Goal: Task Accomplishment & Management: Complete application form

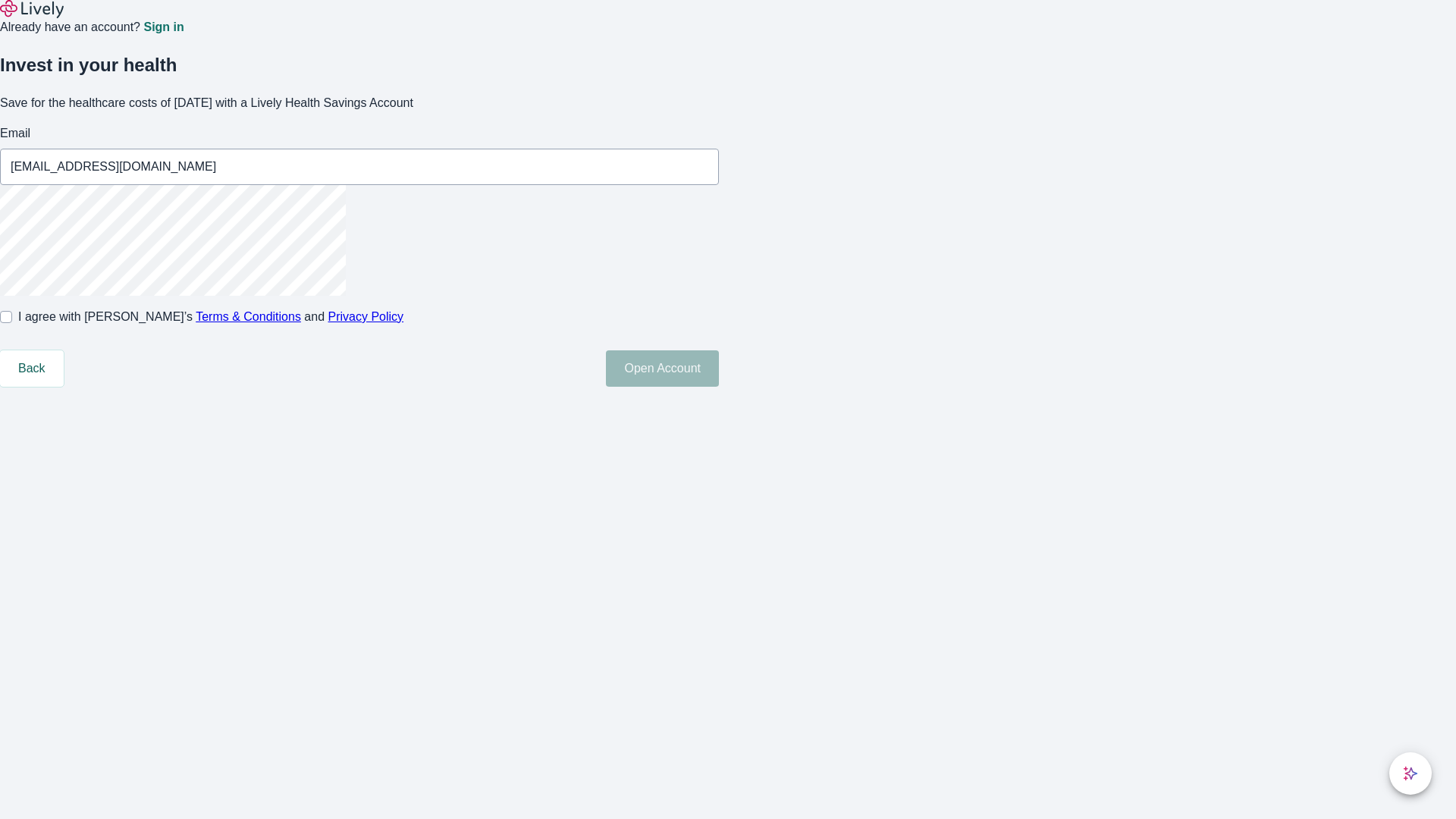
click at [12, 323] on input "I agree with Lively’s Terms & Conditions and Privacy Policy" at bounding box center [6, 317] width 12 height 12
checkbox input "true"
click at [719, 387] on button "Open Account" at bounding box center [663, 369] width 113 height 37
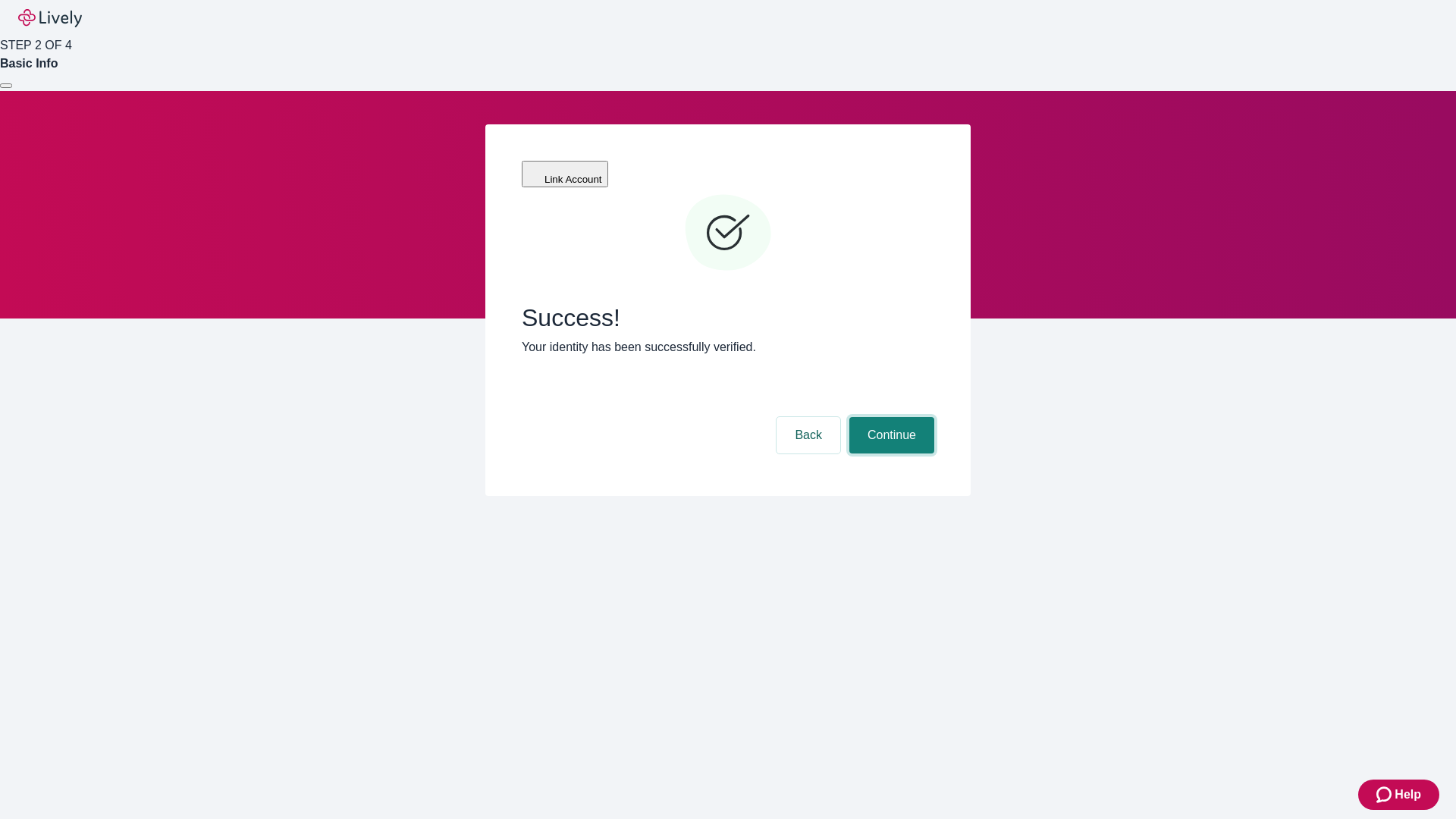
click at [889, 418] on button "Continue" at bounding box center [892, 436] width 85 height 37
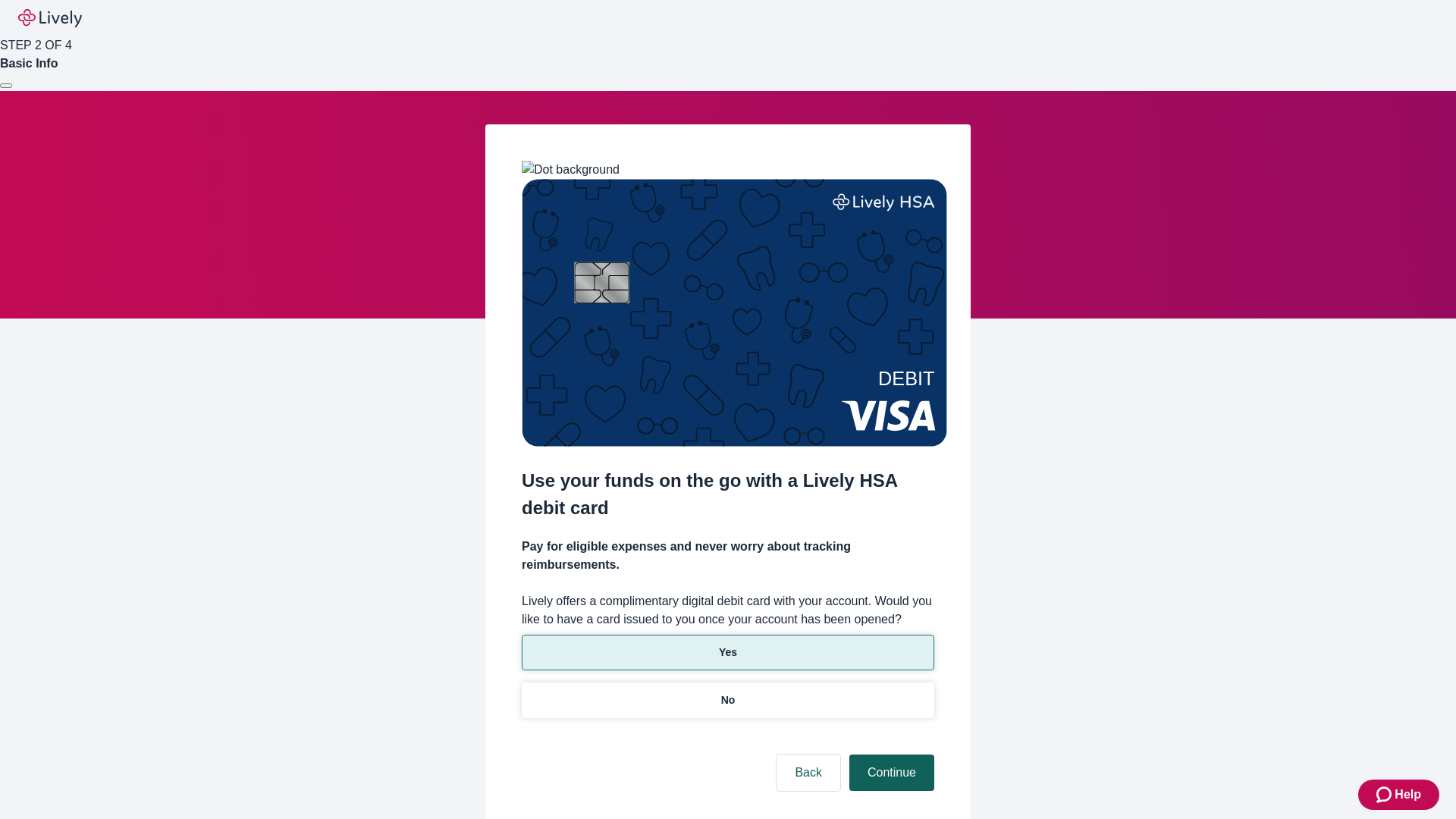
click at [727, 693] on p "No" at bounding box center [728, 700] width 15 height 16
click at [889, 755] on button "Continue" at bounding box center [892, 773] width 85 height 37
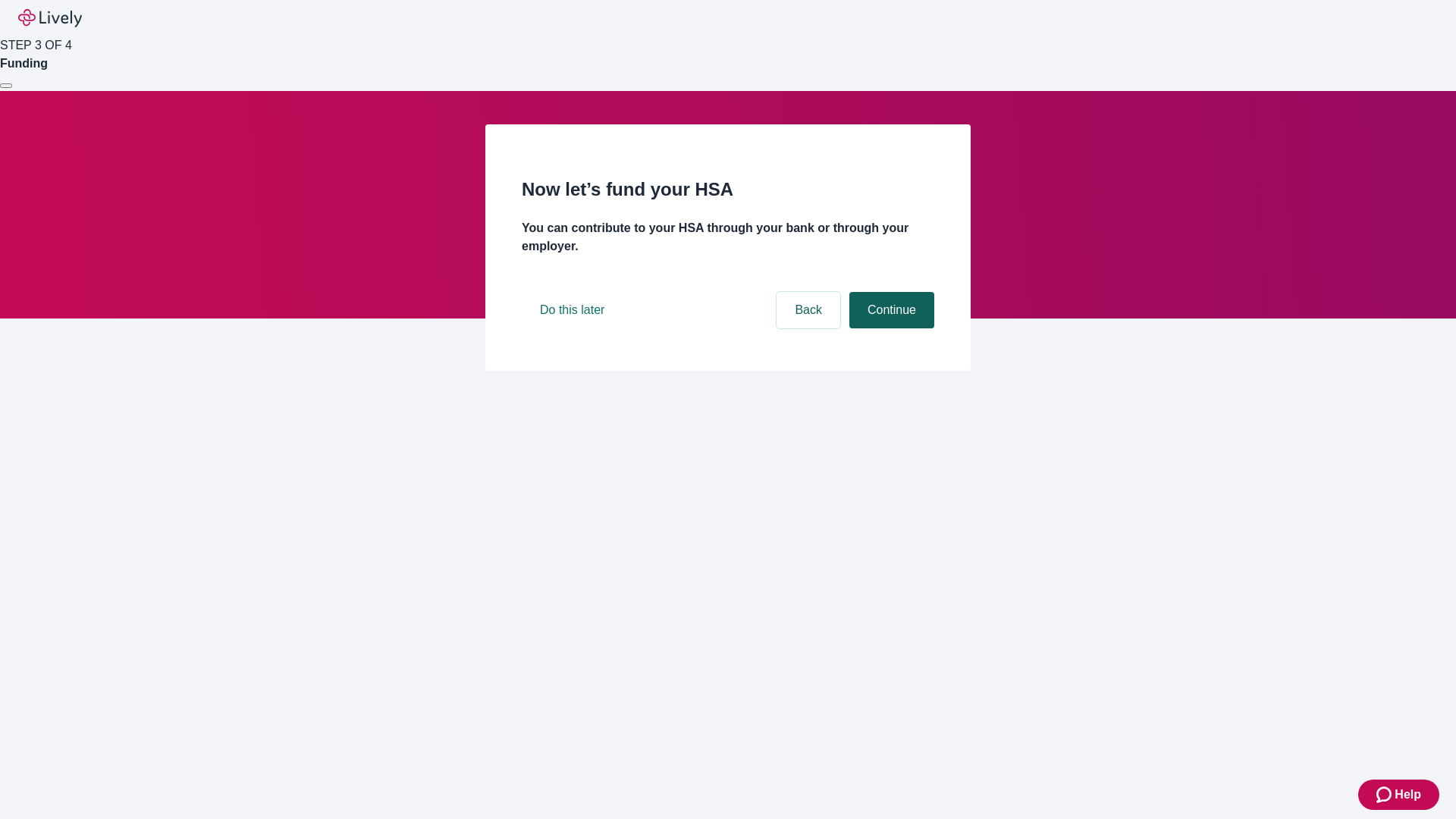
click at [889, 329] on button "Continue" at bounding box center [892, 310] width 85 height 37
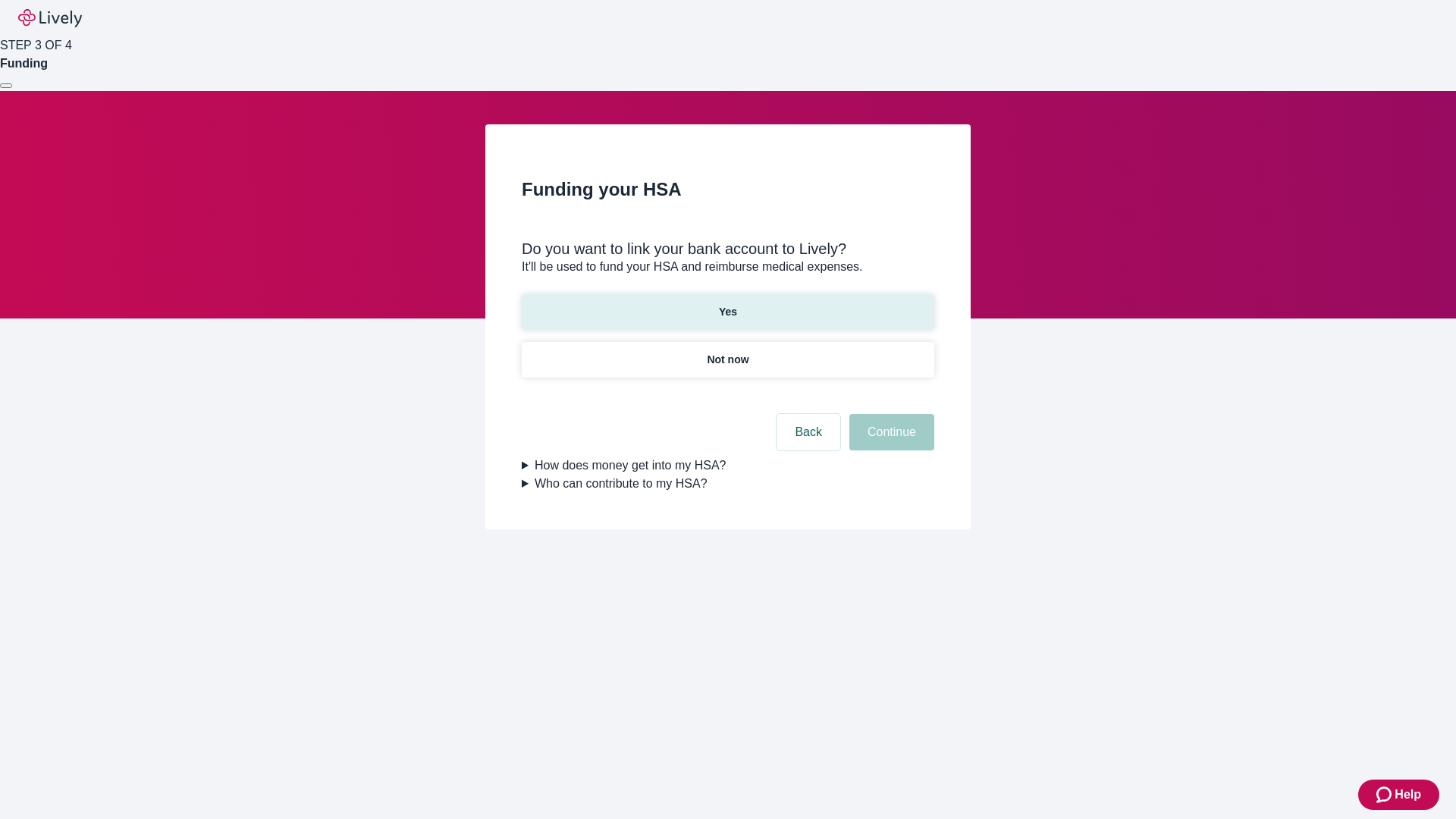
click at [727, 304] on p "Yes" at bounding box center [728, 312] width 18 height 16
click at [889, 414] on button "Continue" at bounding box center [892, 433] width 85 height 37
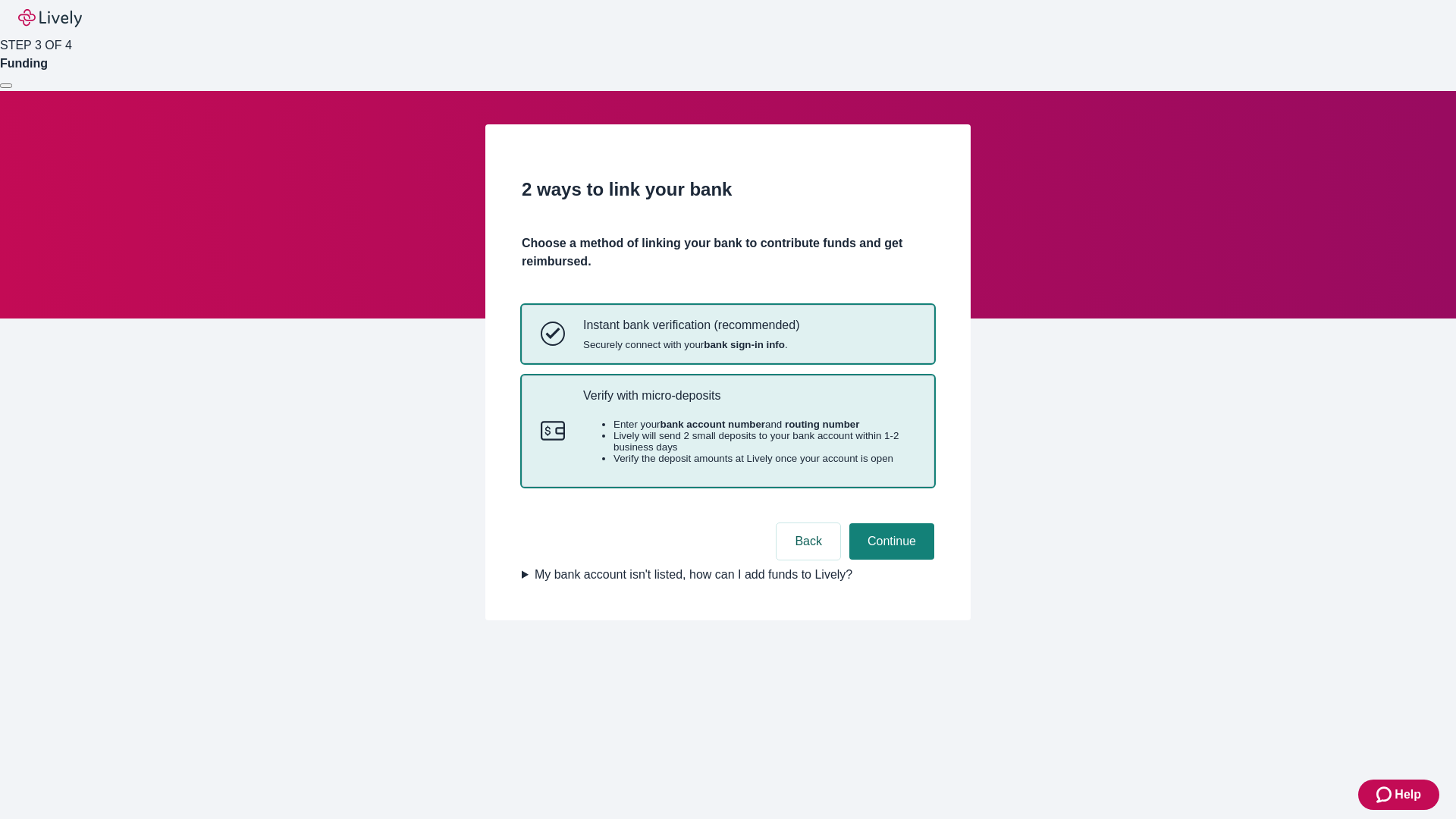
click at [748, 403] on p "Verify with micro-deposits" at bounding box center [749, 395] width 332 height 15
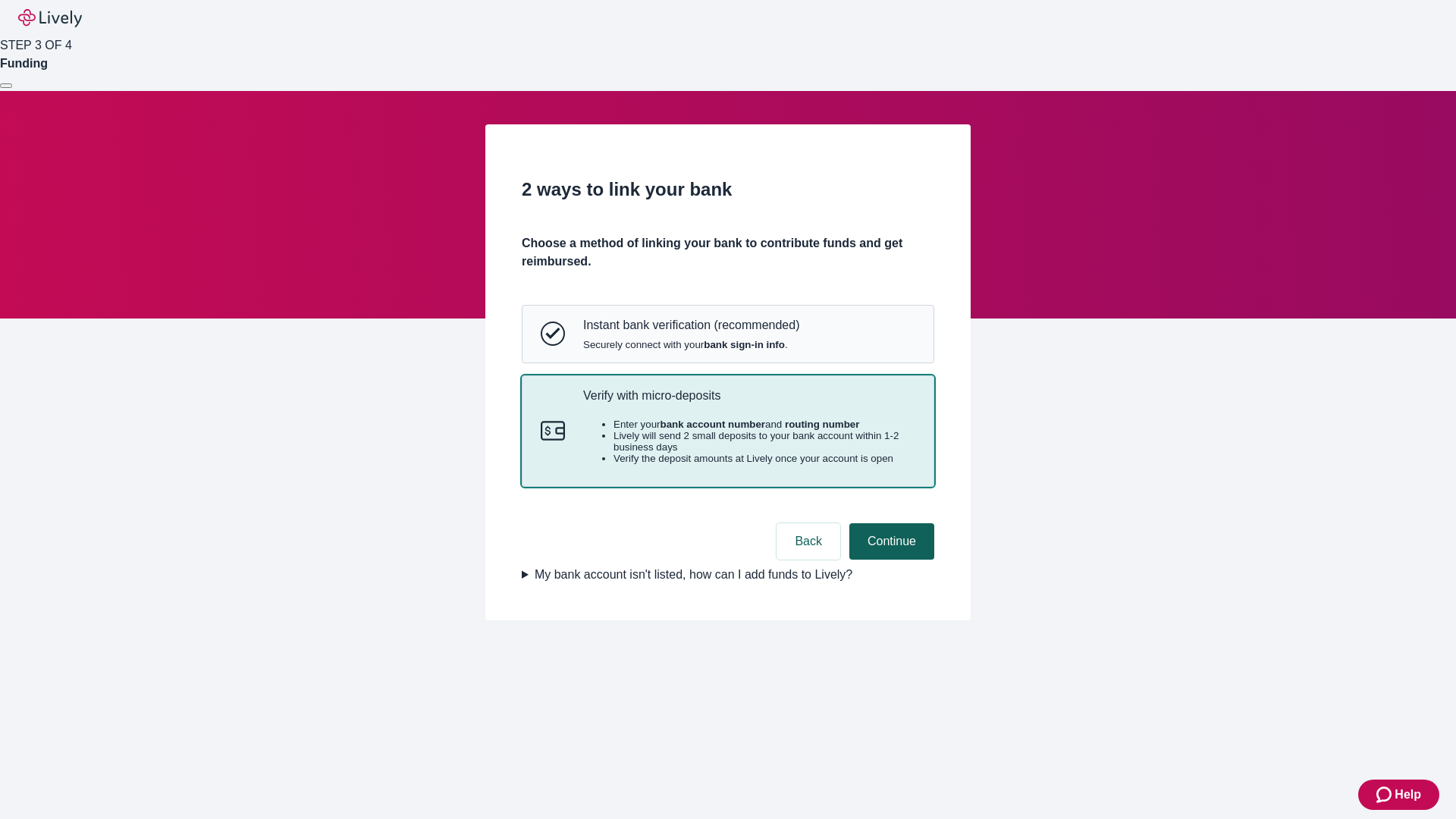
click at [889, 560] on button "Continue" at bounding box center [892, 542] width 85 height 37
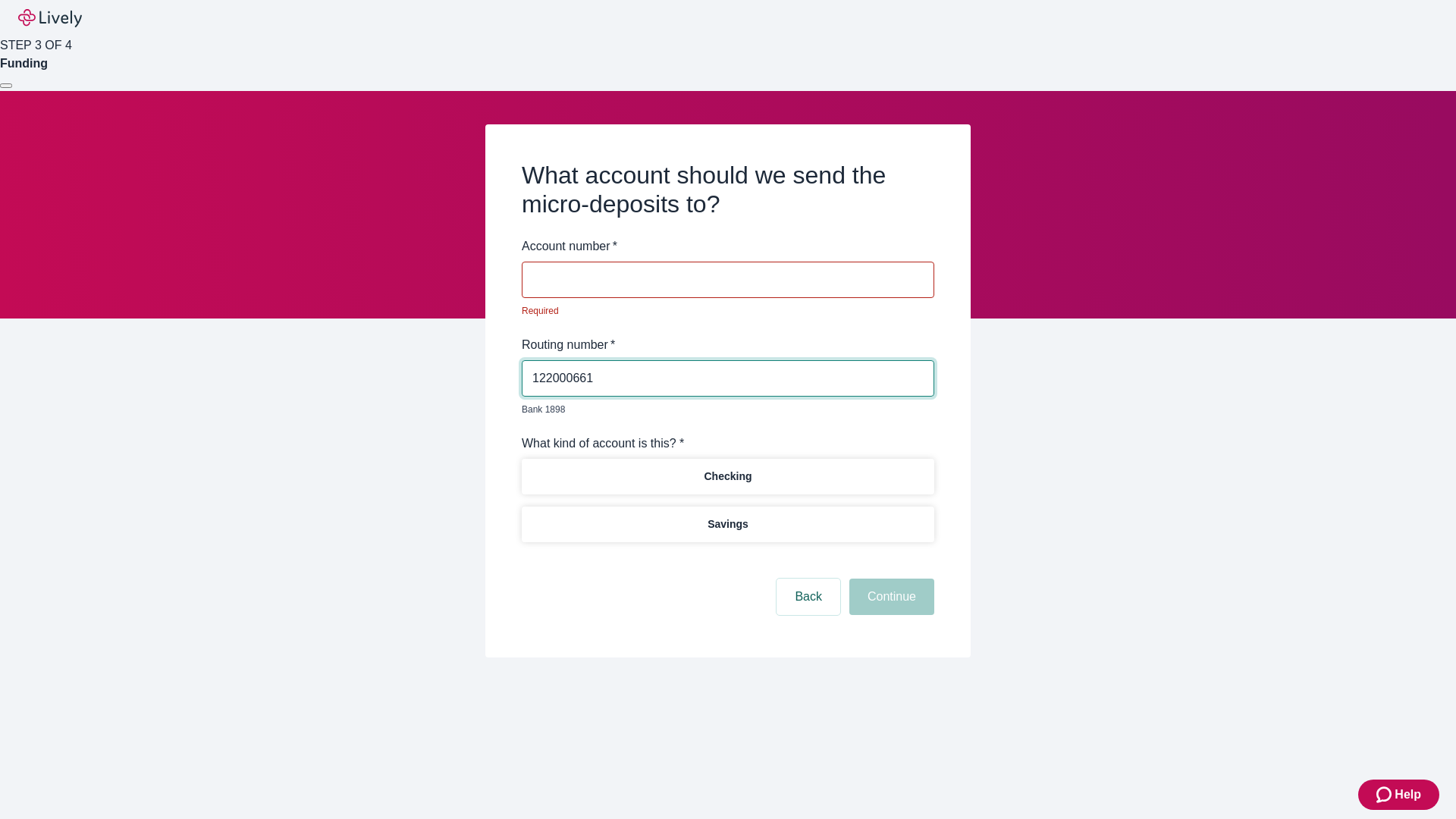
type input "122000661"
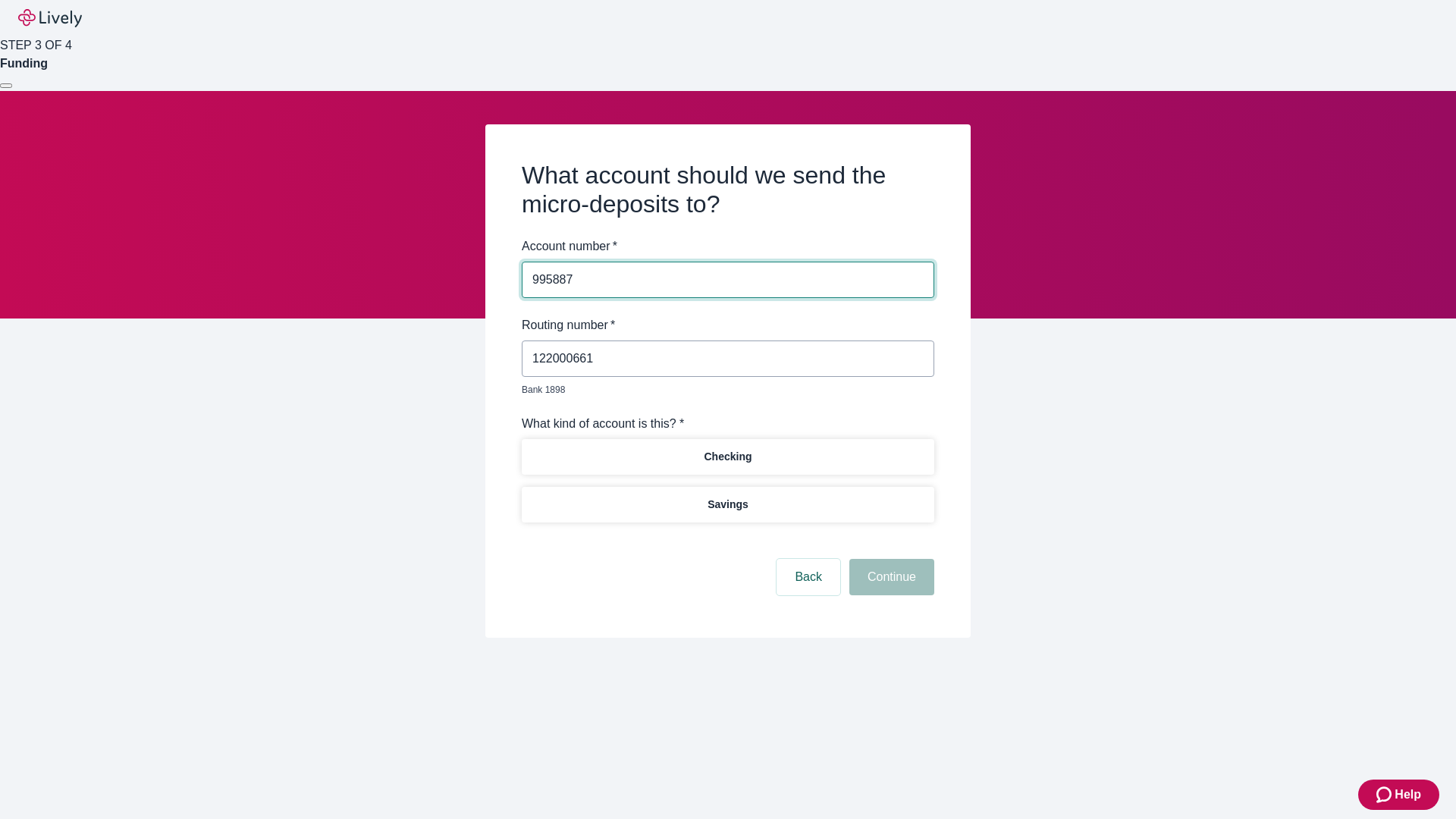
type input "995887"
click at [727, 449] on p "Checking" at bounding box center [728, 457] width 47 height 16
click at [889, 560] on button "Continue" at bounding box center [892, 578] width 85 height 37
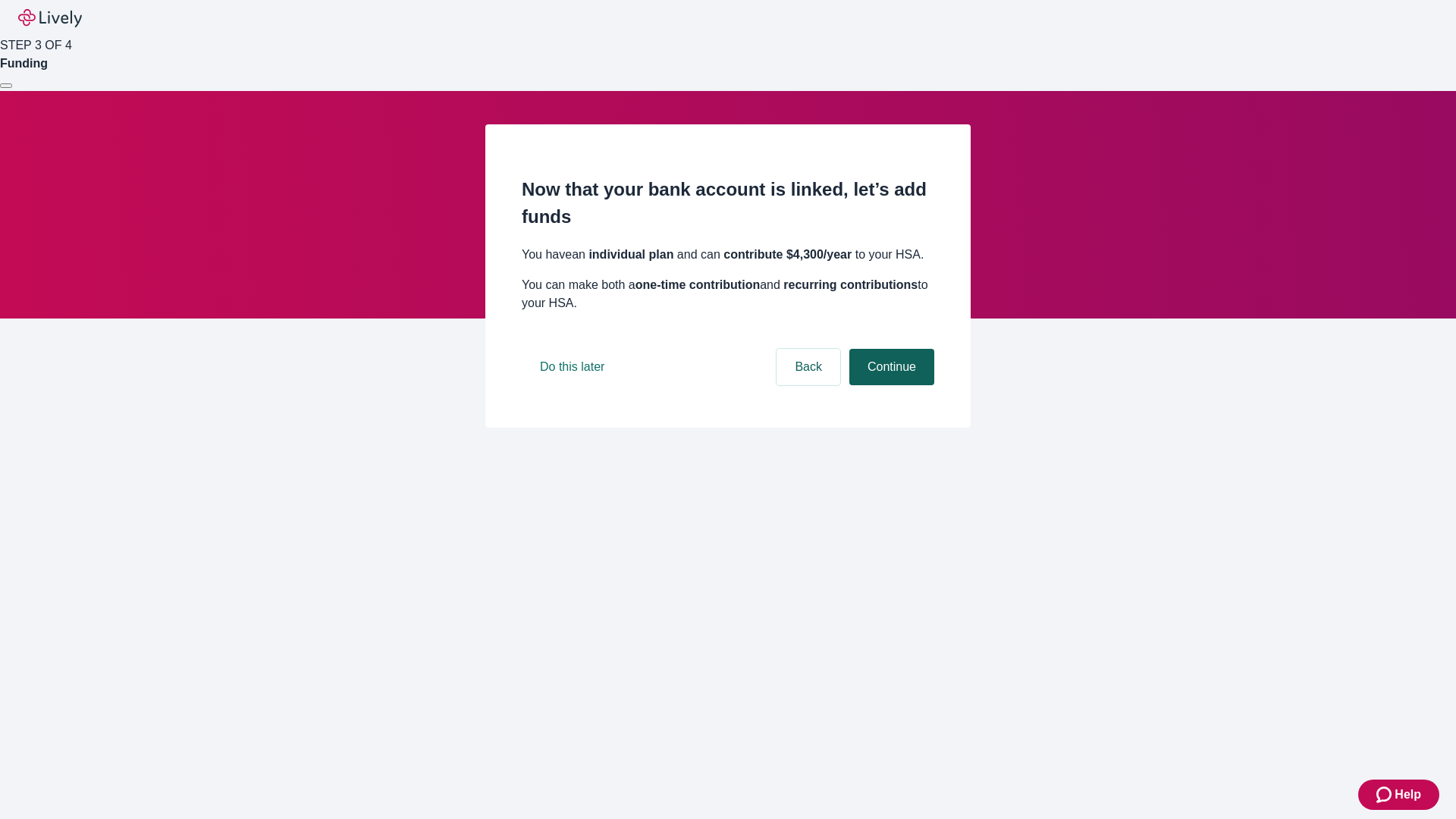
click at [889, 385] on button "Continue" at bounding box center [892, 367] width 85 height 37
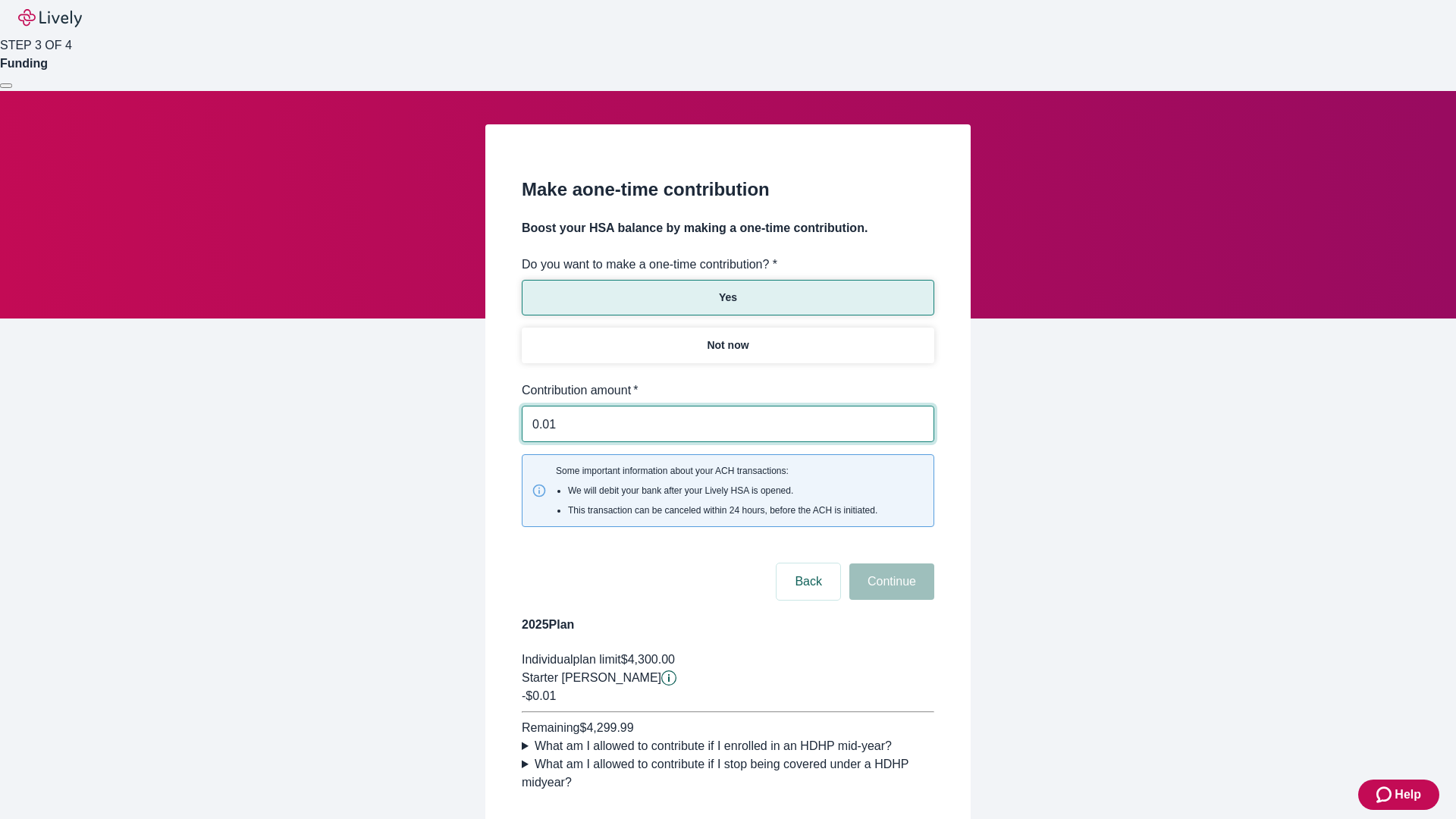
type input "0.01"
click at [889, 564] on button "Continue" at bounding box center [892, 582] width 85 height 37
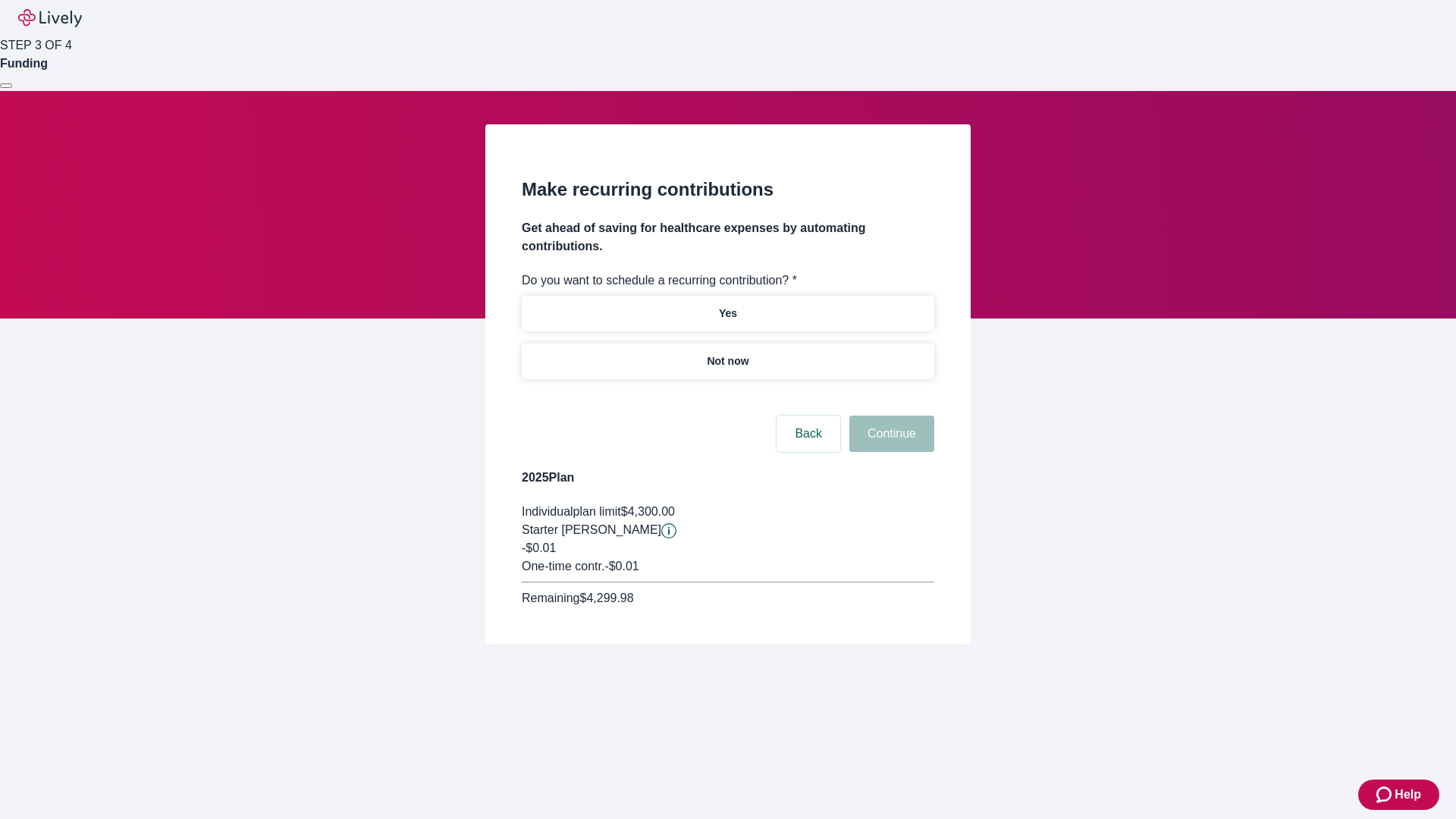
click at [727, 353] on p "Not now" at bounding box center [728, 361] width 41 height 16
click at [889, 416] on button "Continue" at bounding box center [892, 434] width 85 height 37
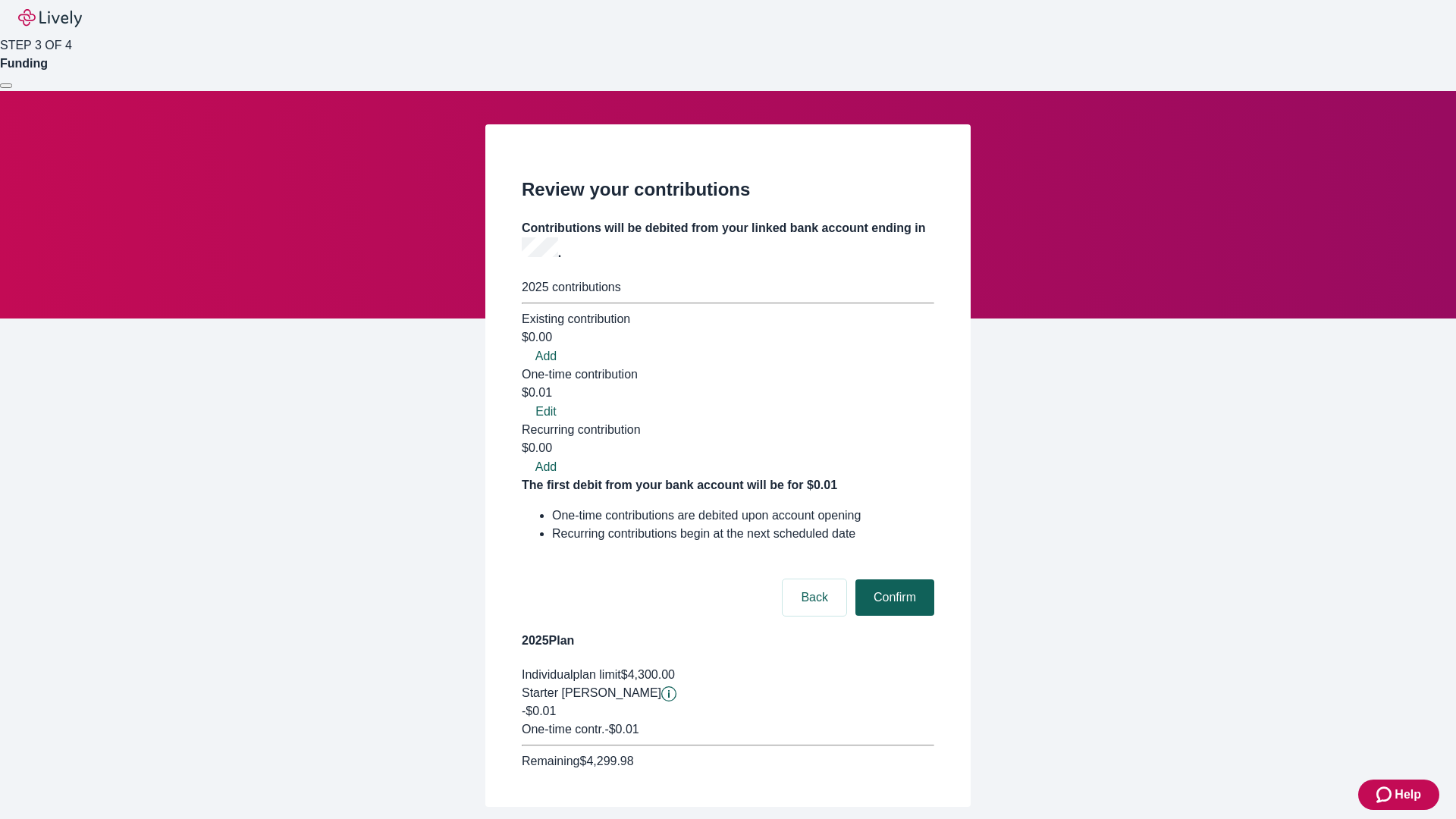
click at [892, 579] on button "Confirm" at bounding box center [895, 598] width 79 height 37
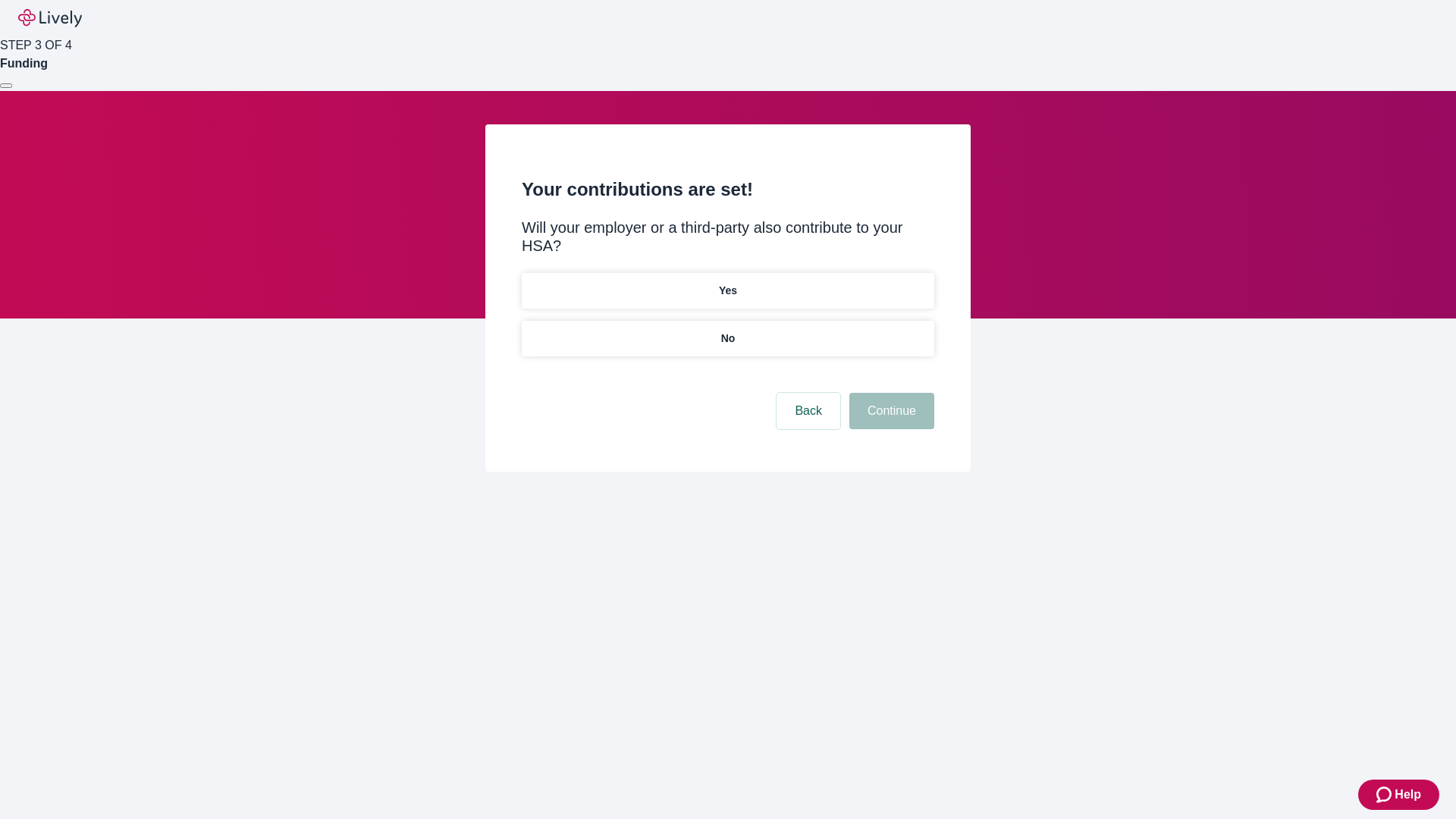
click at [727, 331] on p "No" at bounding box center [728, 339] width 15 height 16
click at [889, 393] on button "Continue" at bounding box center [892, 411] width 85 height 37
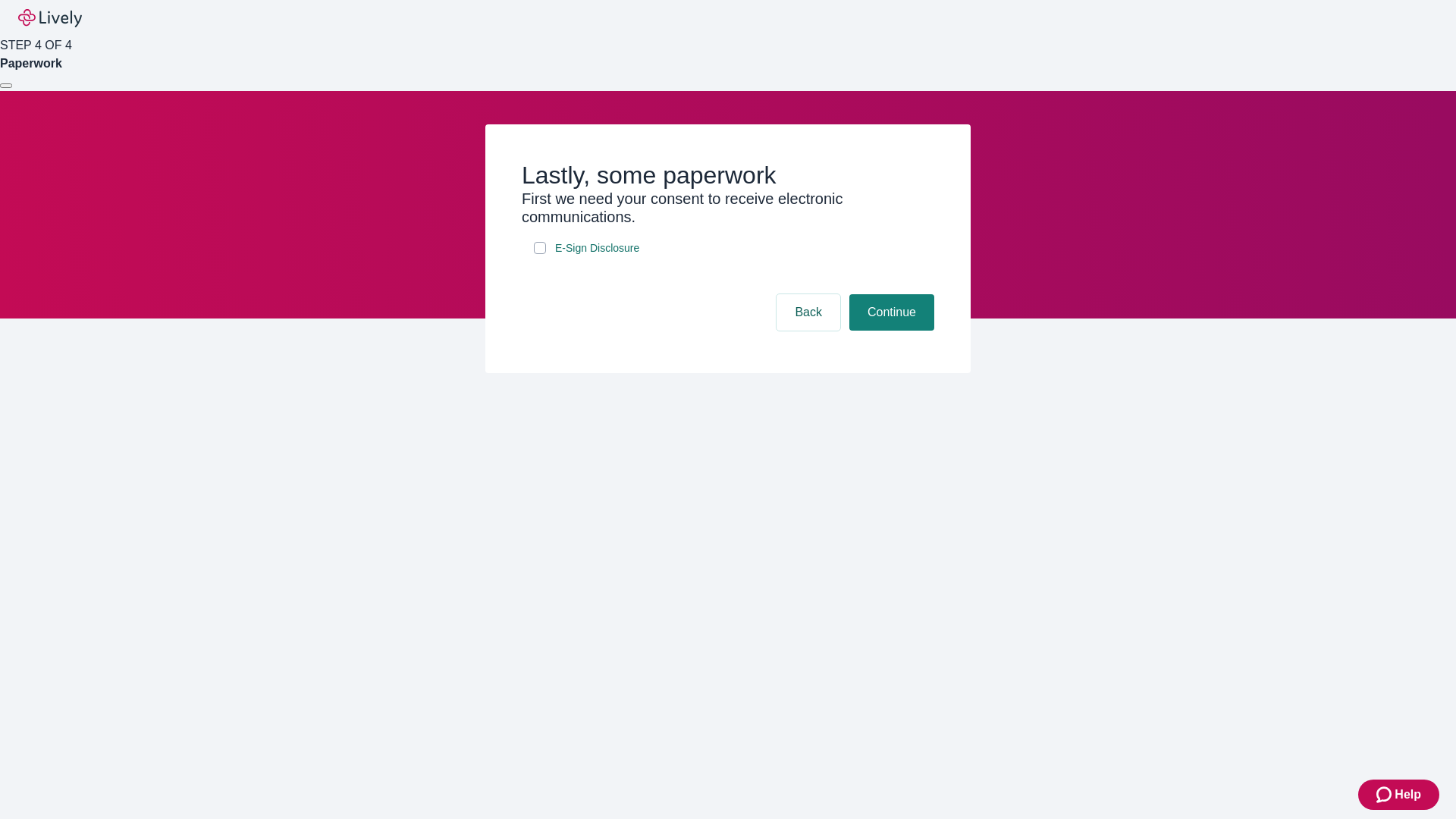
click at [540, 254] on input "E-Sign Disclosure" at bounding box center [540, 248] width 12 height 12
checkbox input "true"
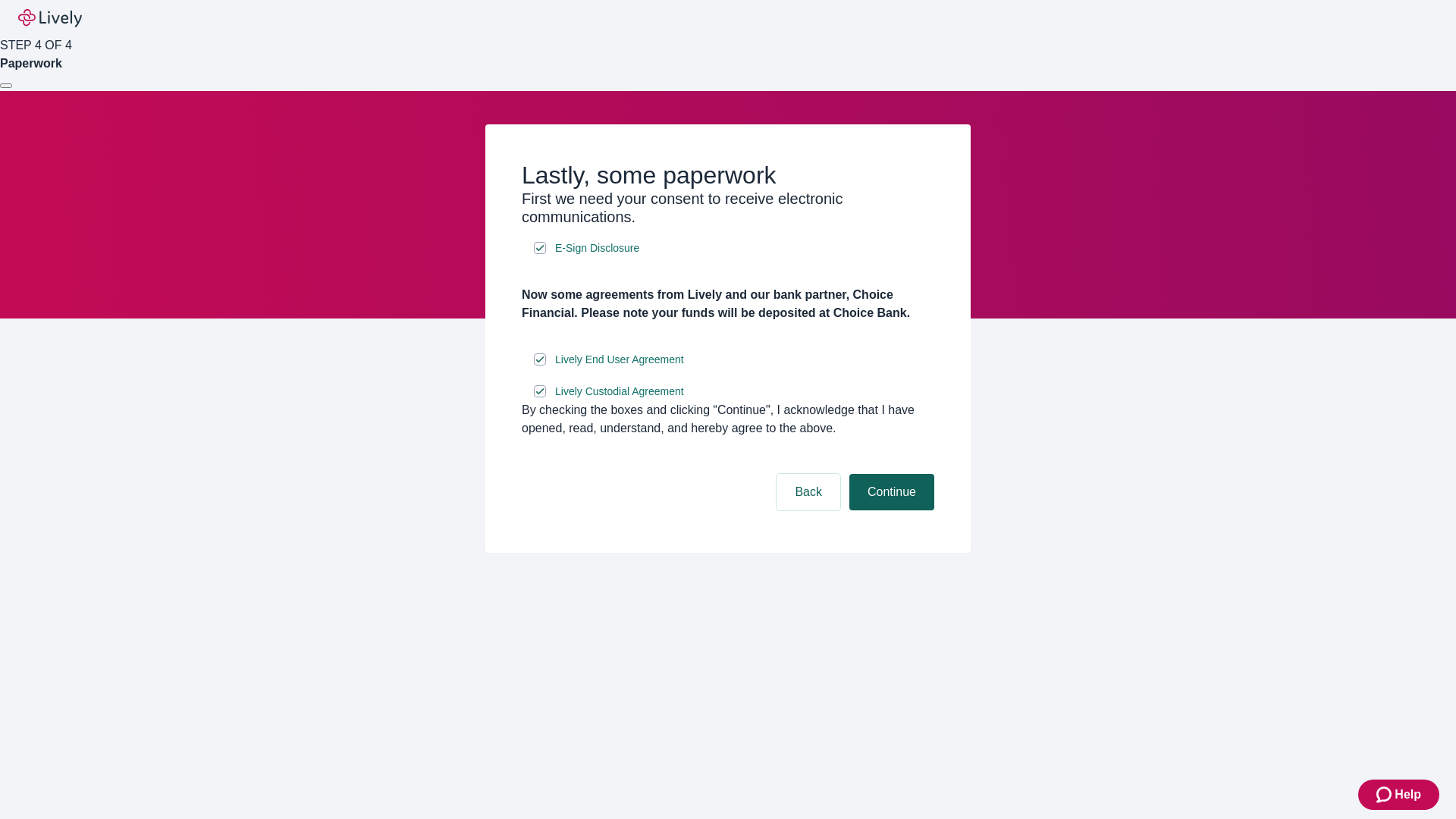
click at [889, 510] on button "Continue" at bounding box center [892, 493] width 85 height 37
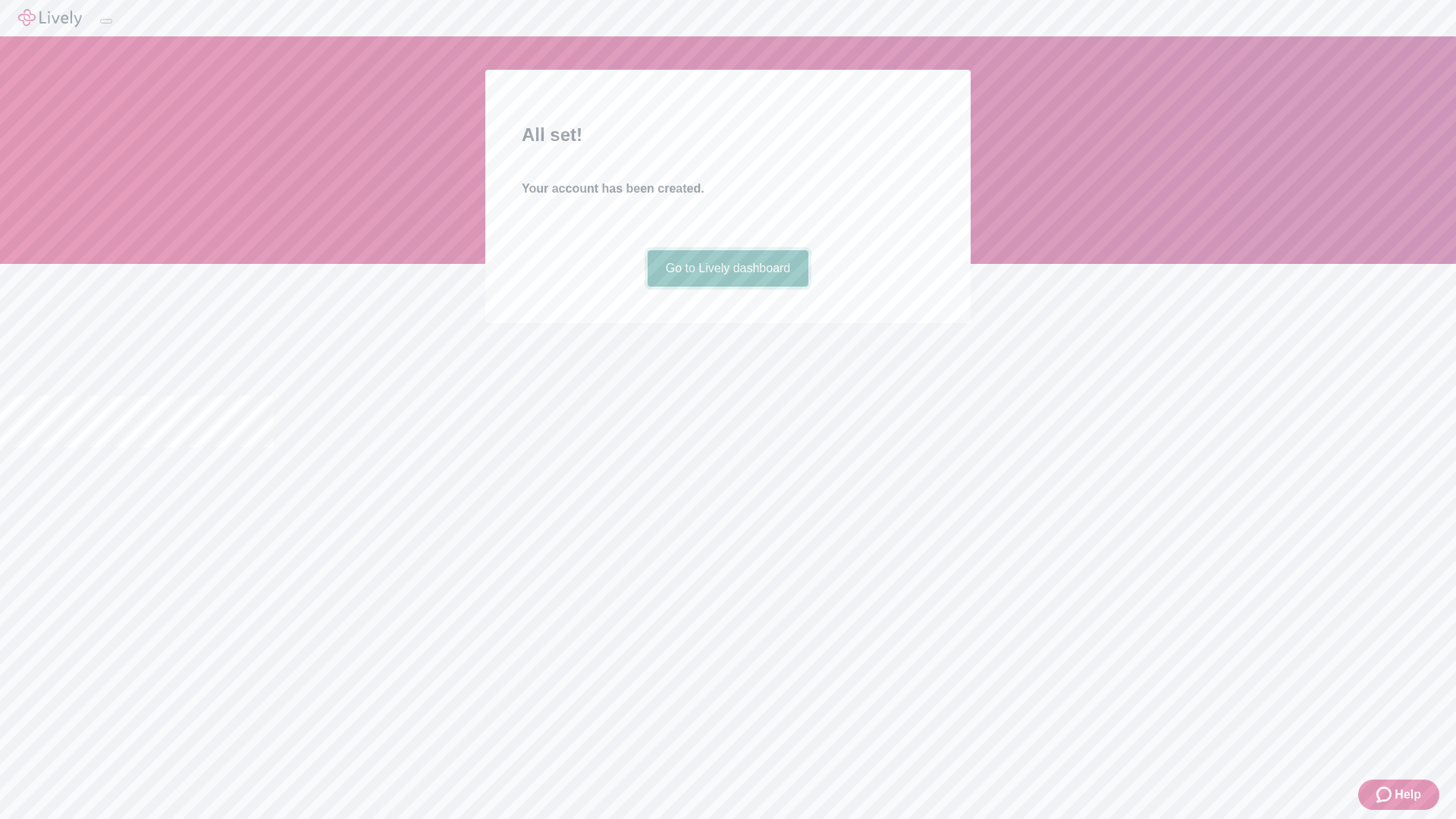
click at [727, 287] on link "Go to Lively dashboard" at bounding box center [728, 269] width 162 height 37
